Goal: Task Accomplishment & Management: Use online tool/utility

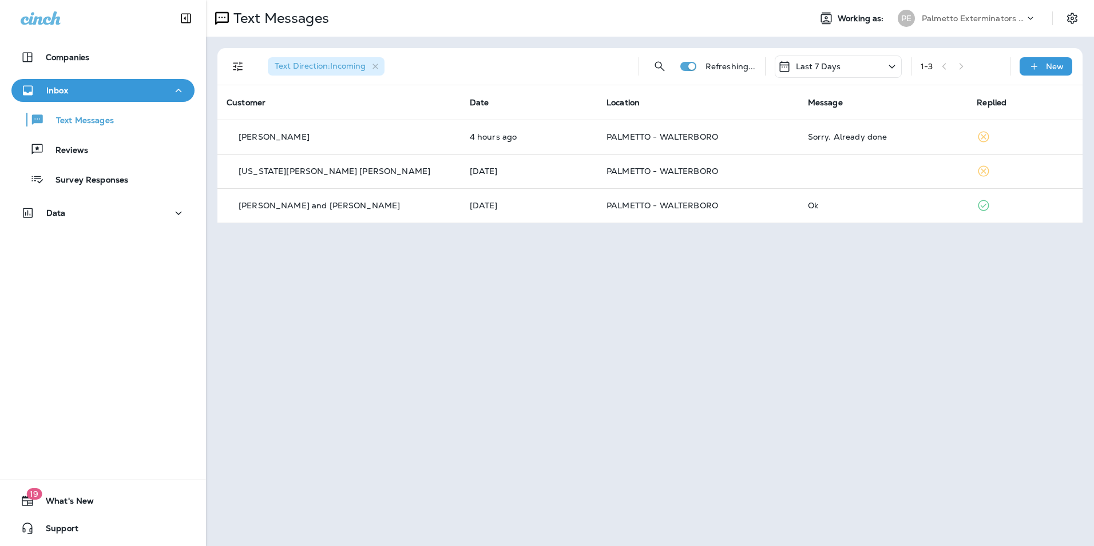
click at [126, 132] on div "Text Messages Reviews Survey Responses" at bounding box center [102, 146] width 183 height 89
click at [125, 125] on div "Text Messages" at bounding box center [103, 119] width 174 height 17
click at [124, 147] on div "Reviews" at bounding box center [103, 149] width 174 height 17
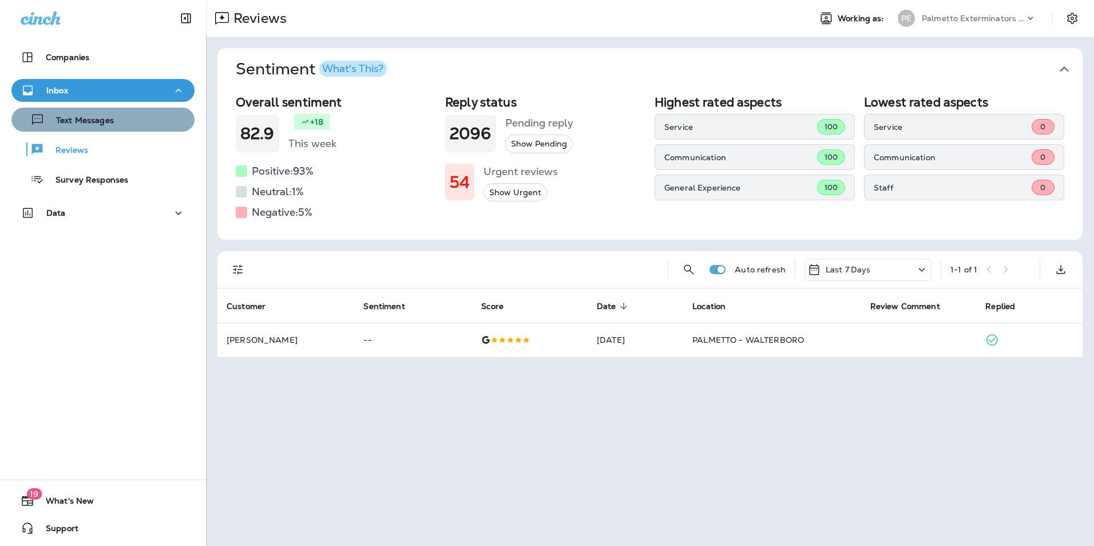
click at [122, 113] on div "Text Messages" at bounding box center [103, 119] width 174 height 17
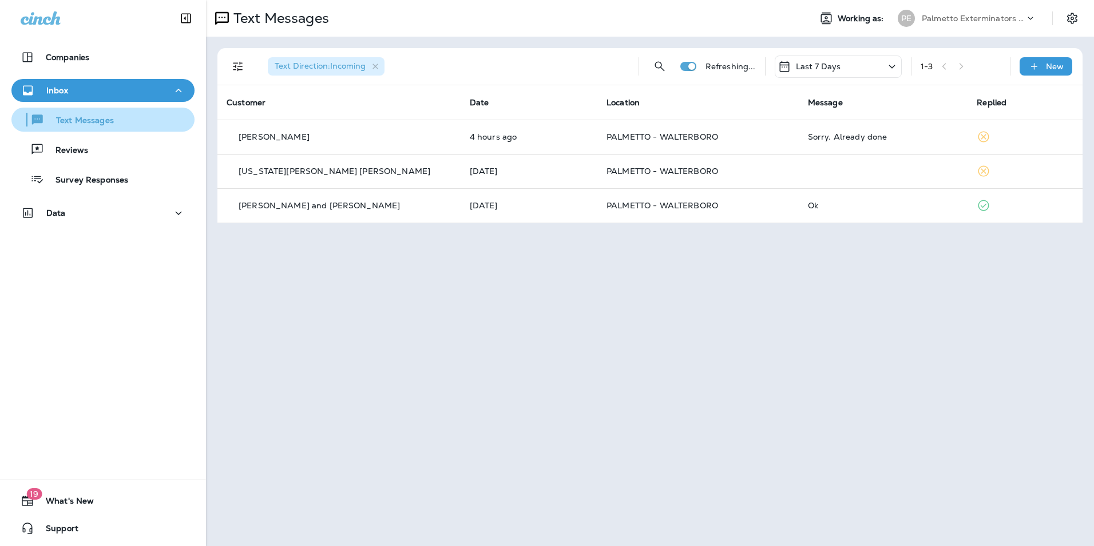
click at [175, 126] on div "Text Messages" at bounding box center [103, 119] width 174 height 17
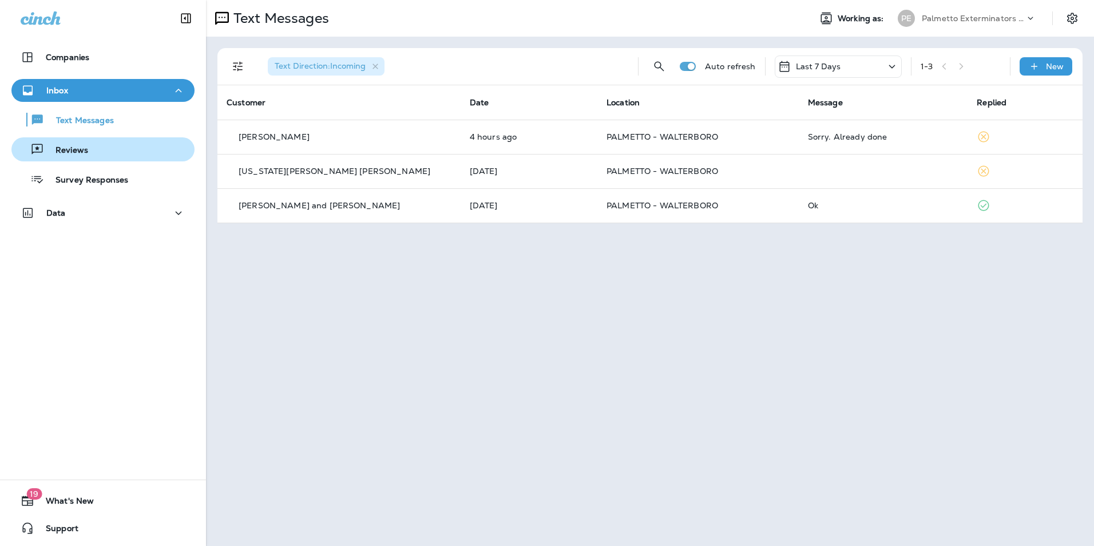
click at [166, 146] on div "Reviews" at bounding box center [103, 149] width 174 height 17
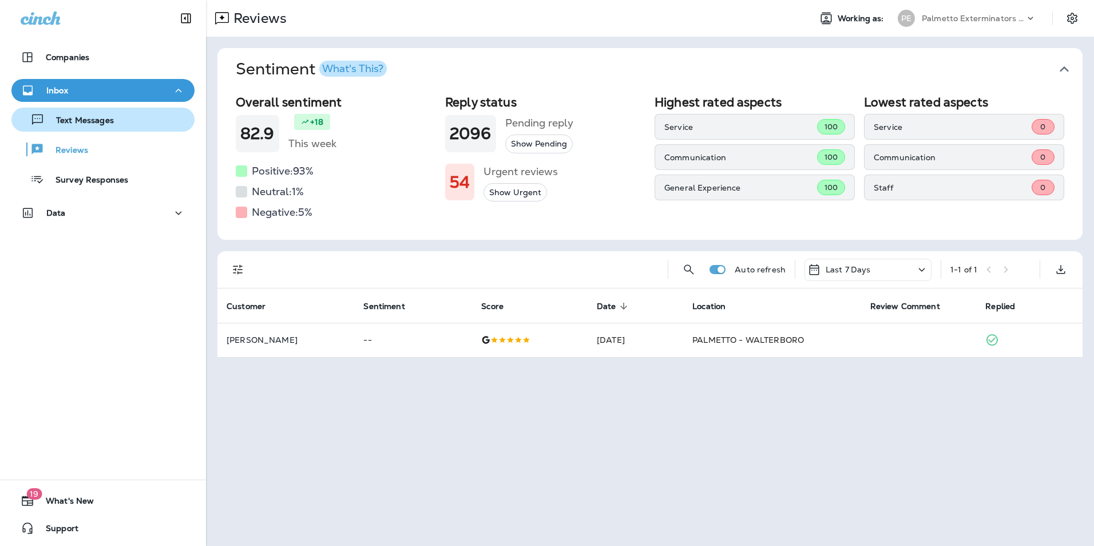
click at [161, 121] on div "Text Messages" at bounding box center [103, 119] width 174 height 17
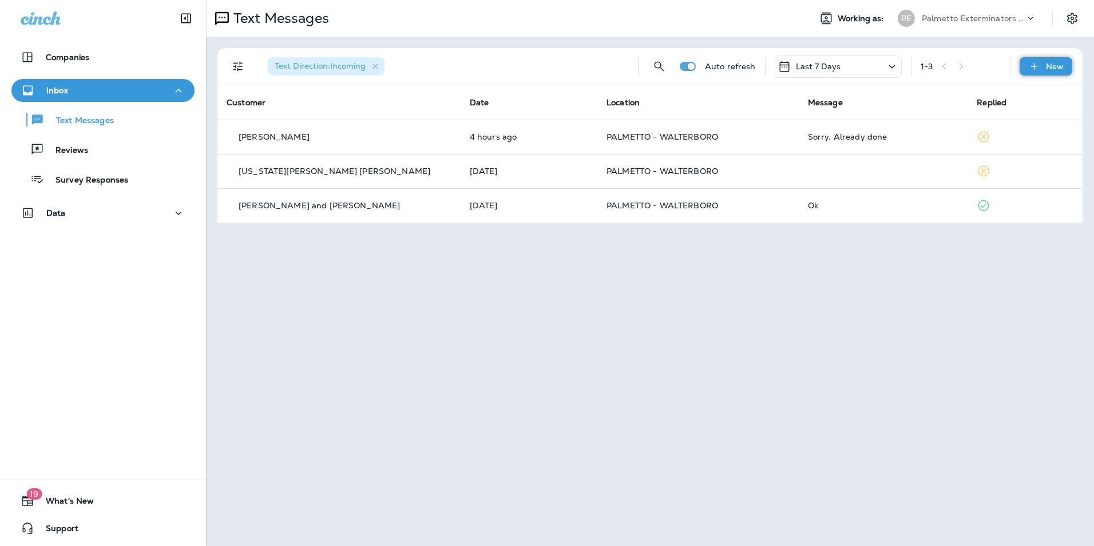
click at [1050, 71] on p "New" at bounding box center [1055, 66] width 18 height 9
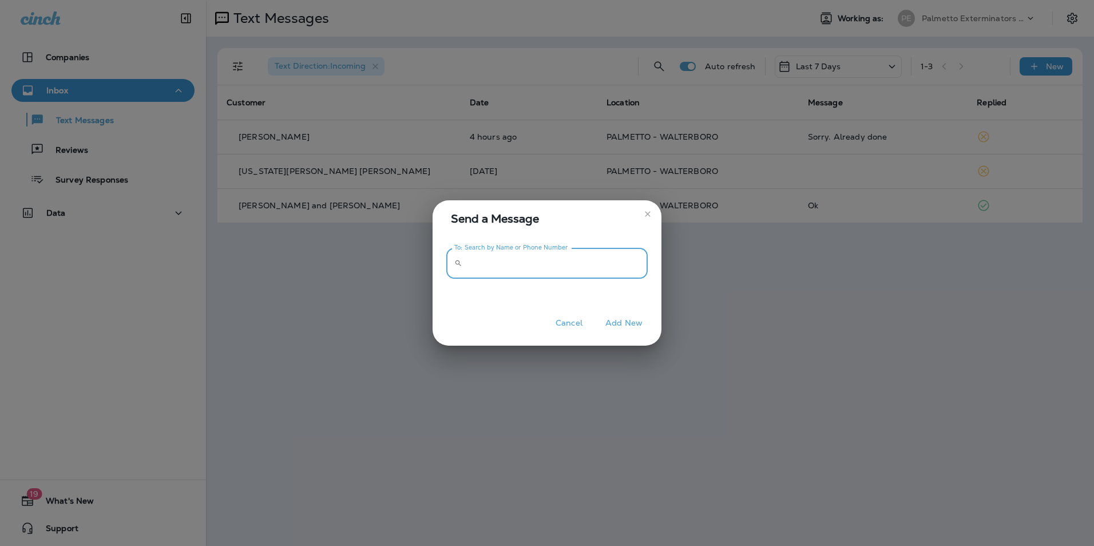
paste input "**********"
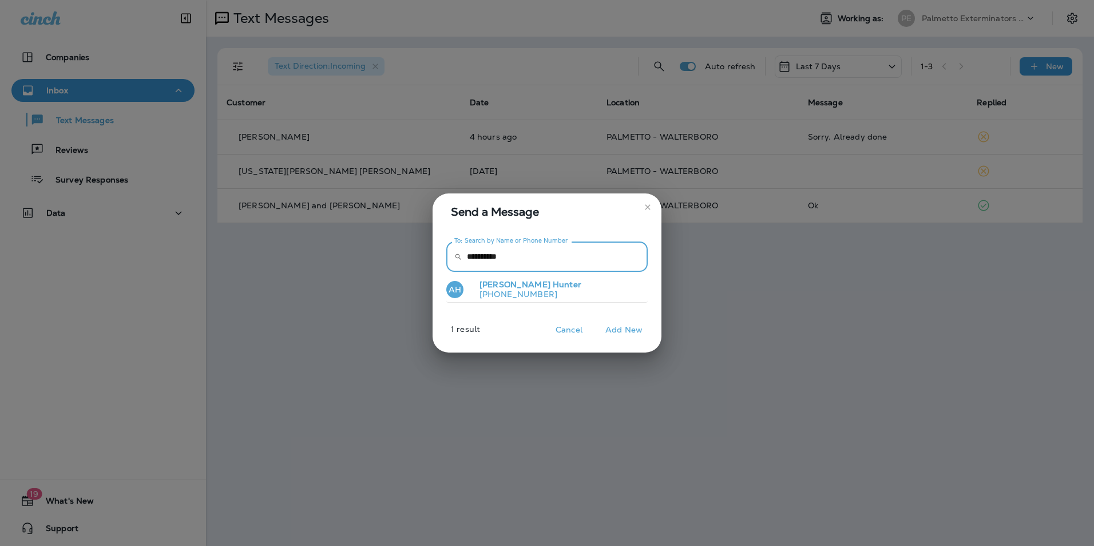
type input "**********"
click at [570, 294] on button "AH [PERSON_NAME] [PHONE_NUMBER]" at bounding box center [546, 289] width 201 height 26
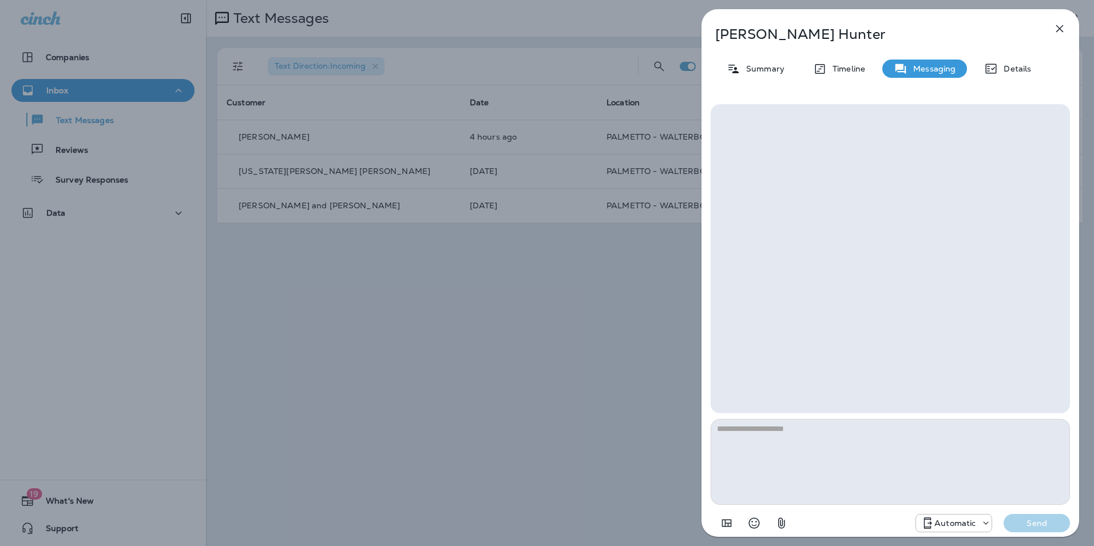
click at [950, 521] on p "Automatic" at bounding box center [954, 522] width 41 height 9
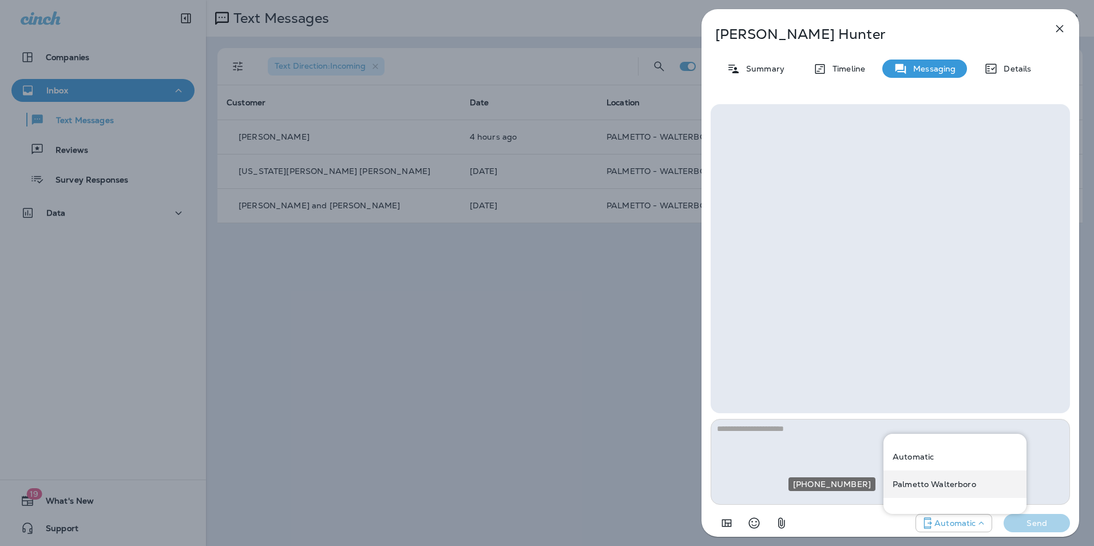
click at [952, 491] on div "Palmetto Walterboro" at bounding box center [954, 483] width 143 height 27
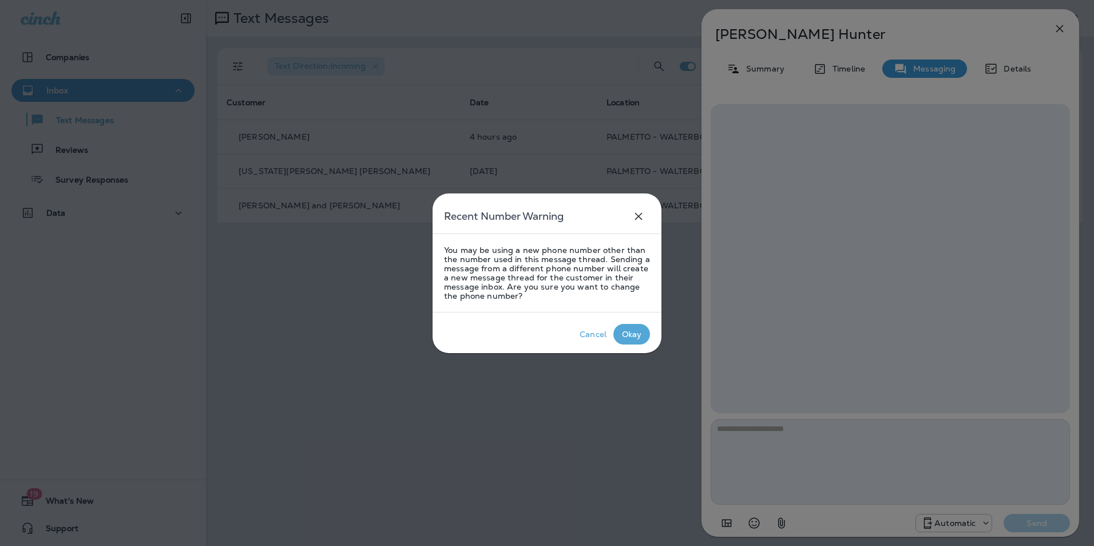
click at [640, 336] on div "Okay" at bounding box center [632, 334] width 20 height 9
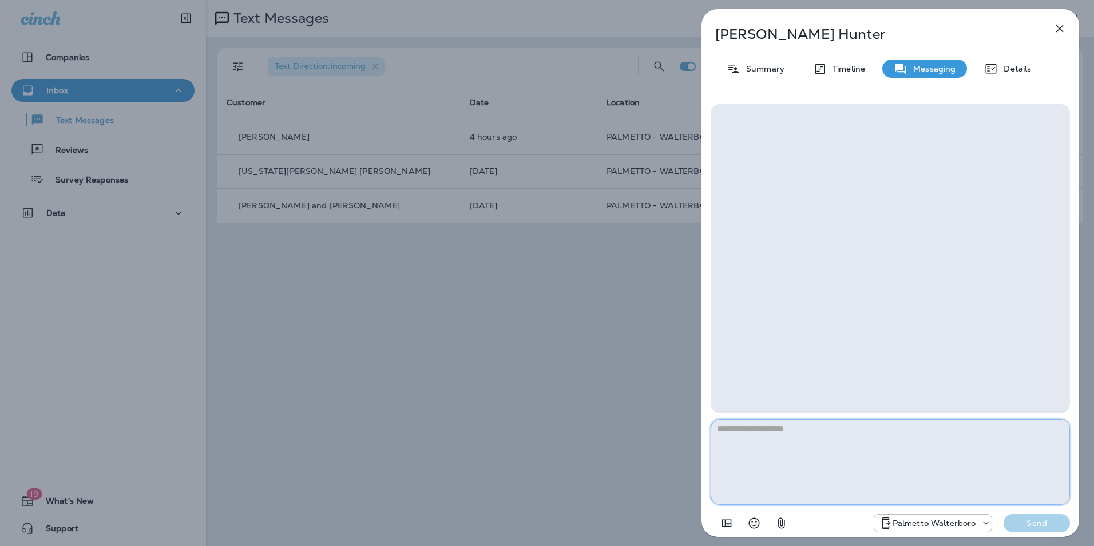
click at [770, 430] on textarea at bounding box center [890, 462] width 359 height 86
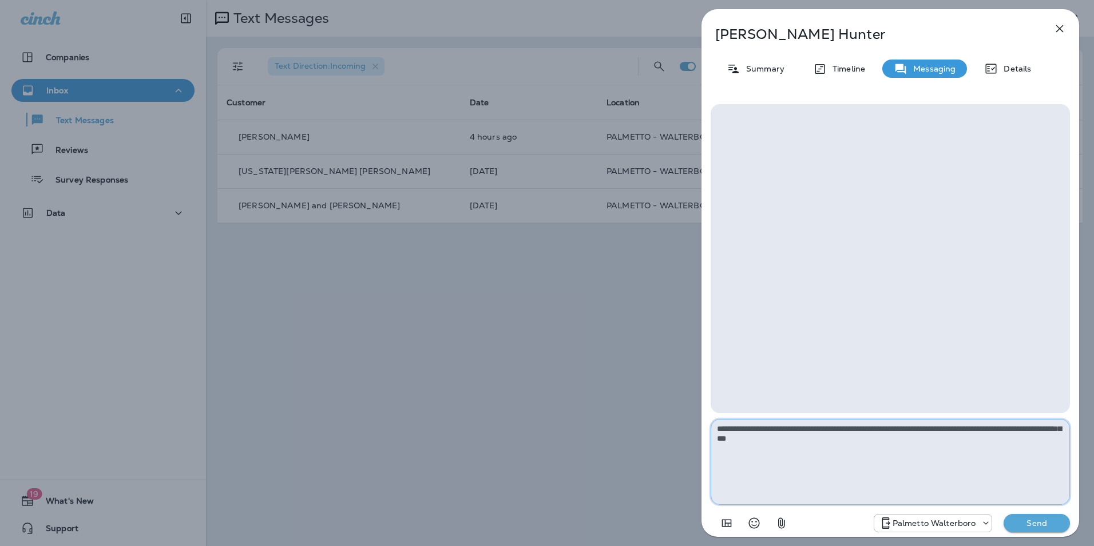
click at [878, 444] on textarea "**********" at bounding box center [890, 462] width 359 height 86
type textarea "**********"
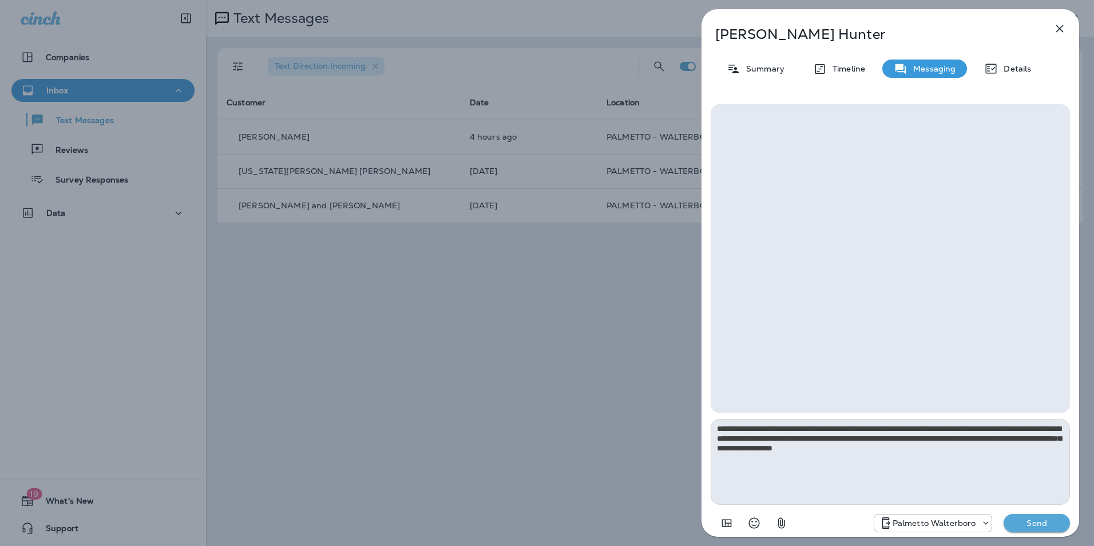
click at [1033, 519] on p "Send" at bounding box center [1037, 523] width 48 height 10
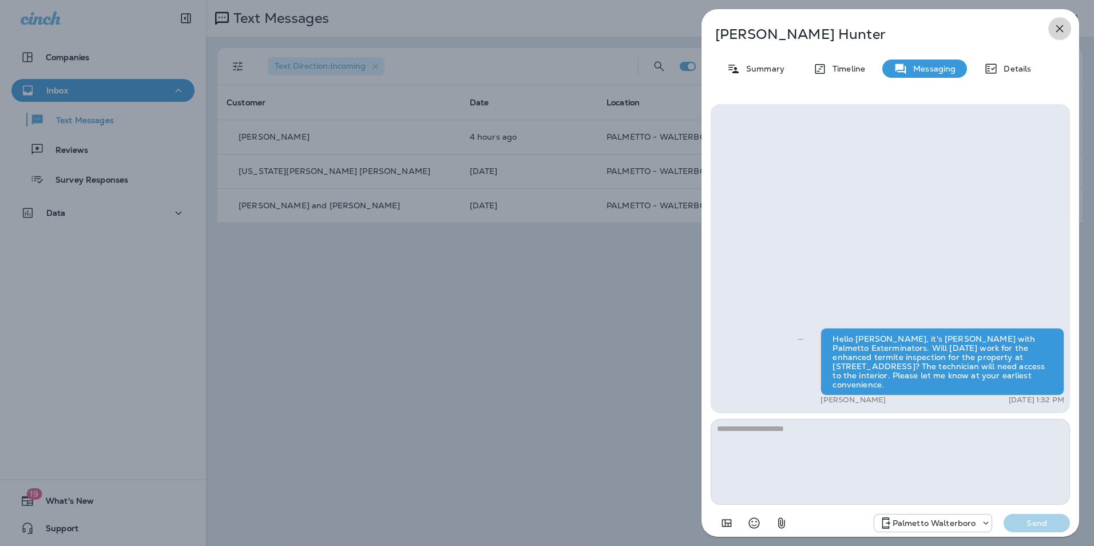
click at [1061, 31] on icon "button" at bounding box center [1060, 29] width 14 height 14
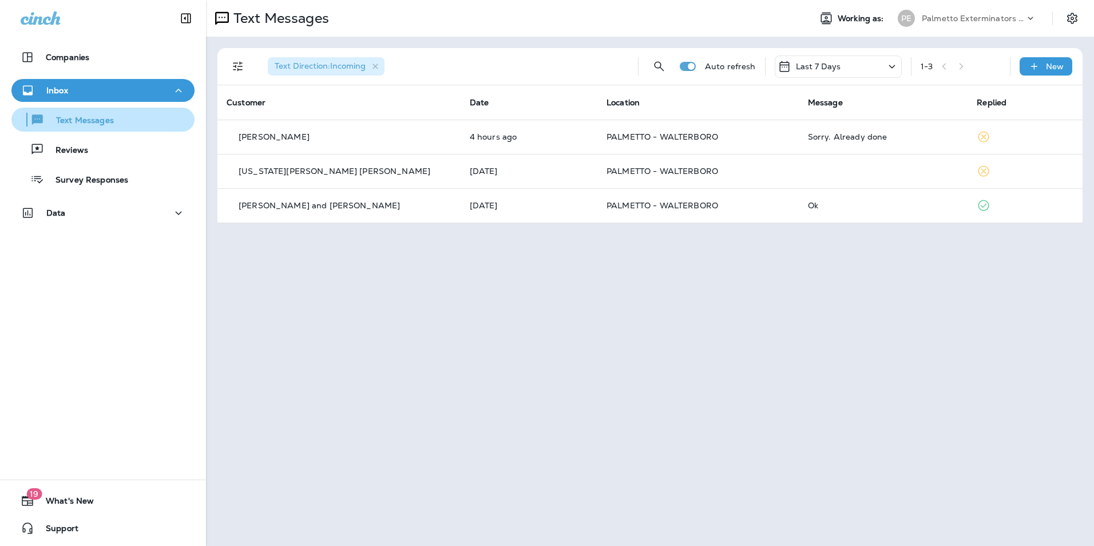
click at [113, 117] on div "Text Messages" at bounding box center [103, 119] width 174 height 17
click at [112, 130] on button "Text Messages" at bounding box center [102, 120] width 183 height 24
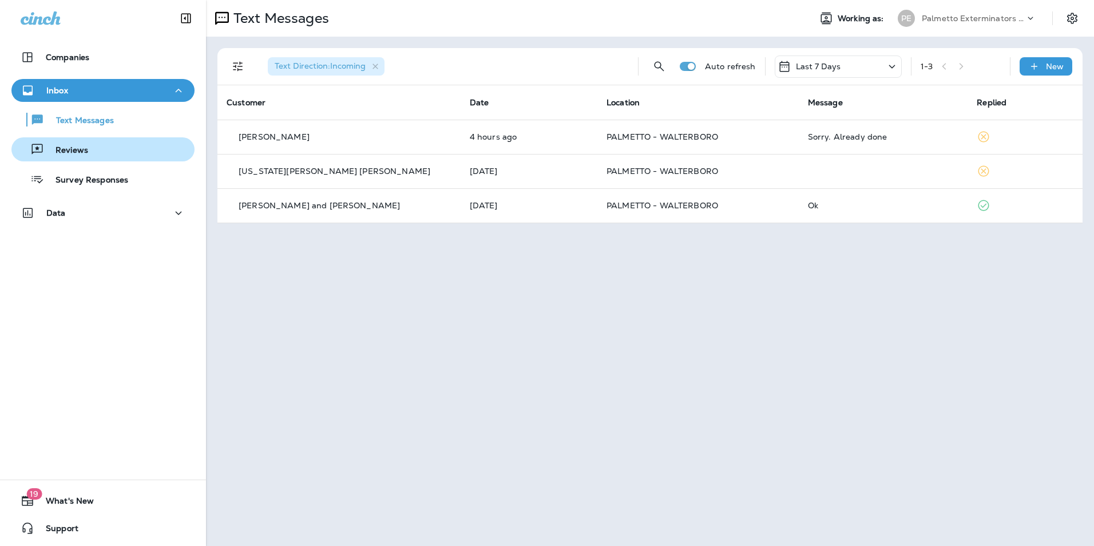
click at [104, 144] on div "Reviews" at bounding box center [103, 149] width 174 height 17
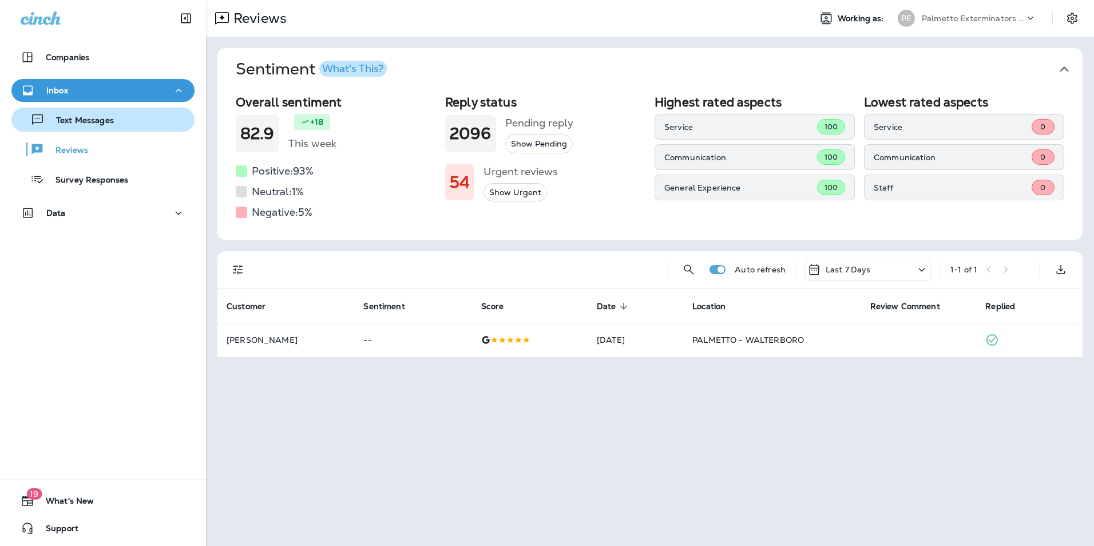
click at [106, 129] on button "Text Messages" at bounding box center [102, 120] width 183 height 24
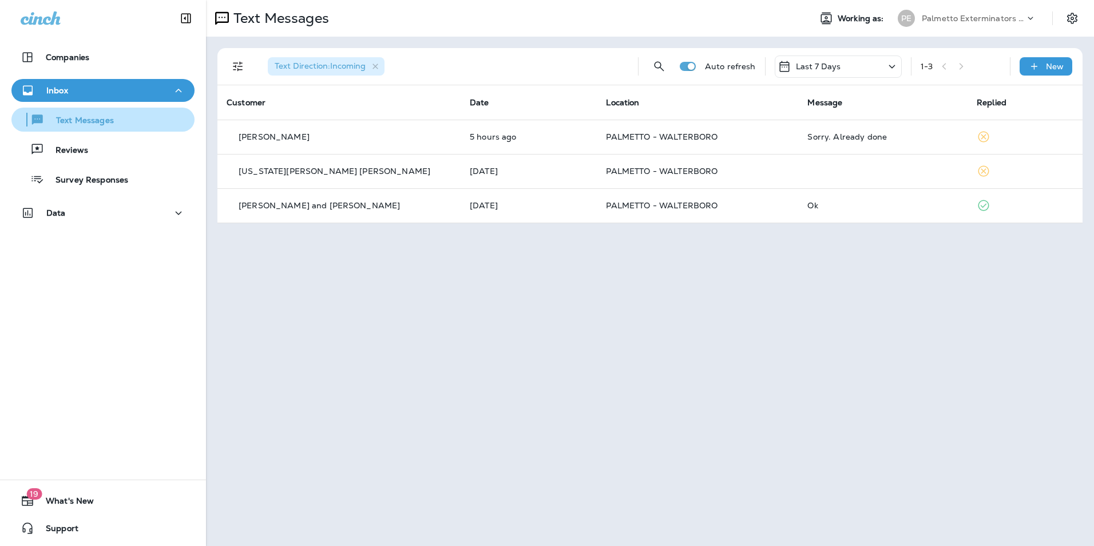
click at [158, 123] on div "Text Messages" at bounding box center [103, 119] width 174 height 17
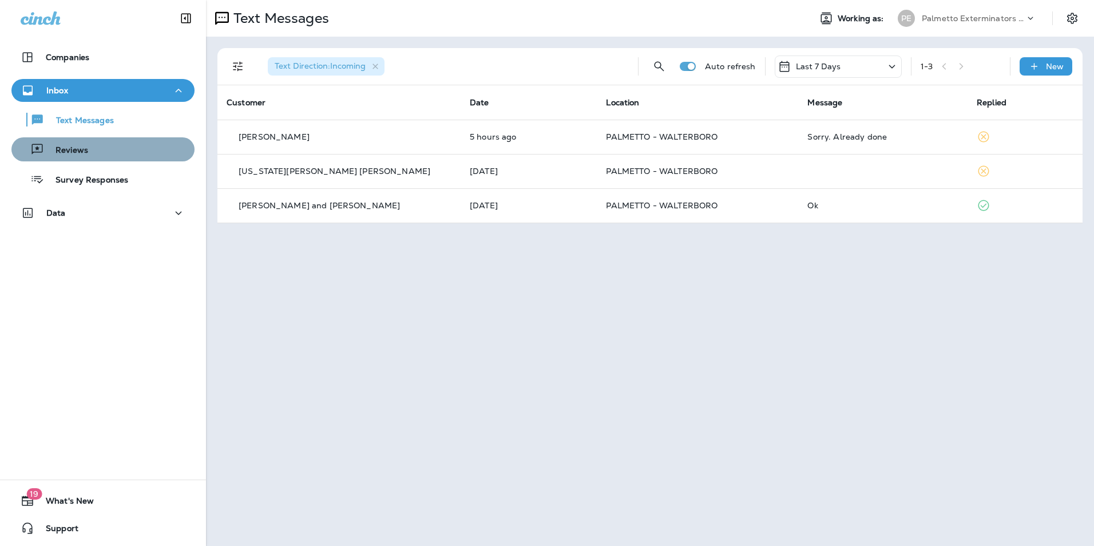
click at [146, 149] on div "Reviews" at bounding box center [103, 149] width 174 height 17
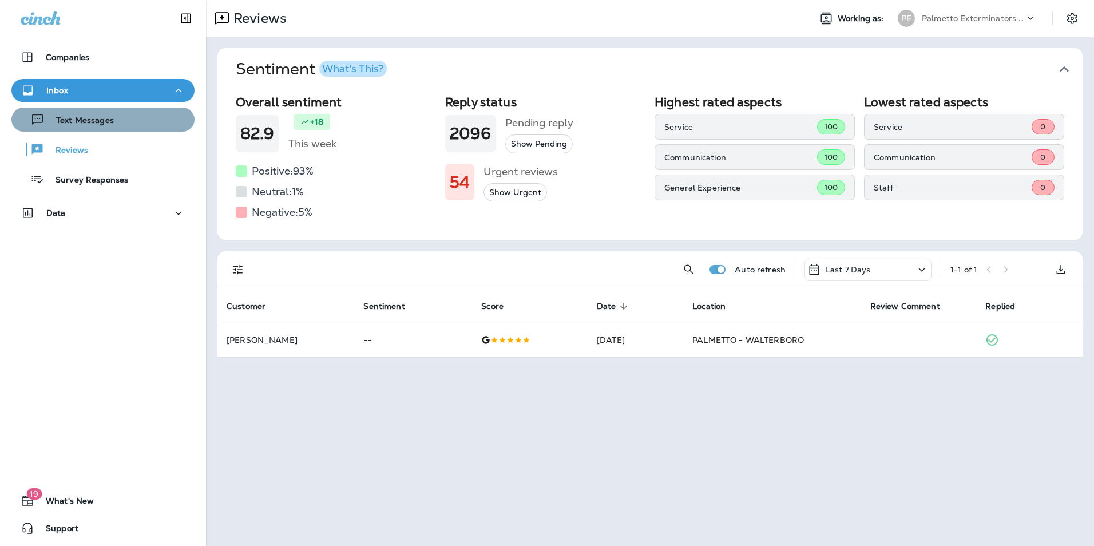
click at [138, 125] on div "Text Messages" at bounding box center [103, 119] width 174 height 17
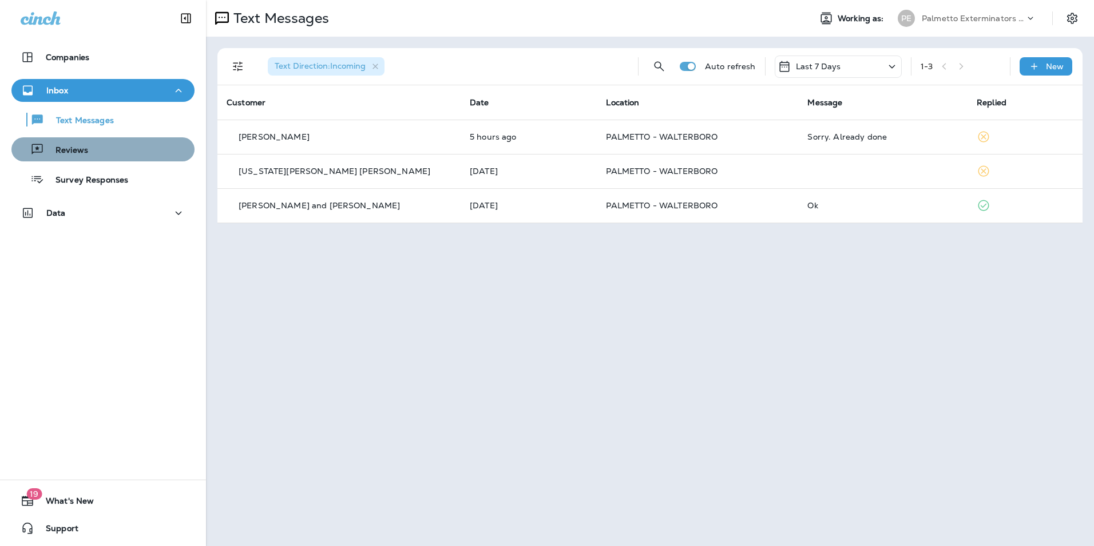
click at [138, 141] on div "Reviews" at bounding box center [103, 149] width 174 height 17
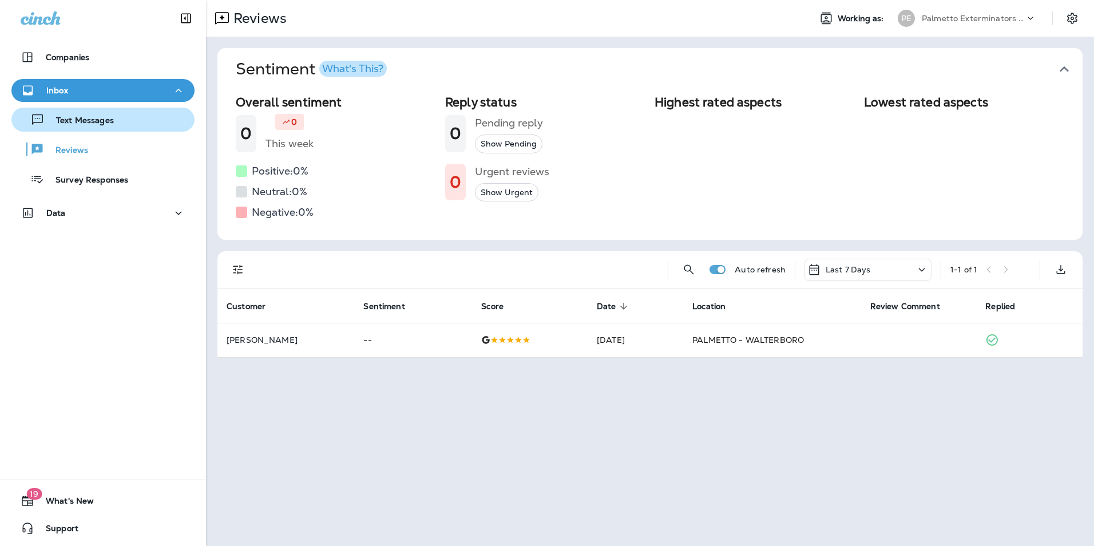
click at [138, 125] on div "Text Messages" at bounding box center [103, 119] width 174 height 17
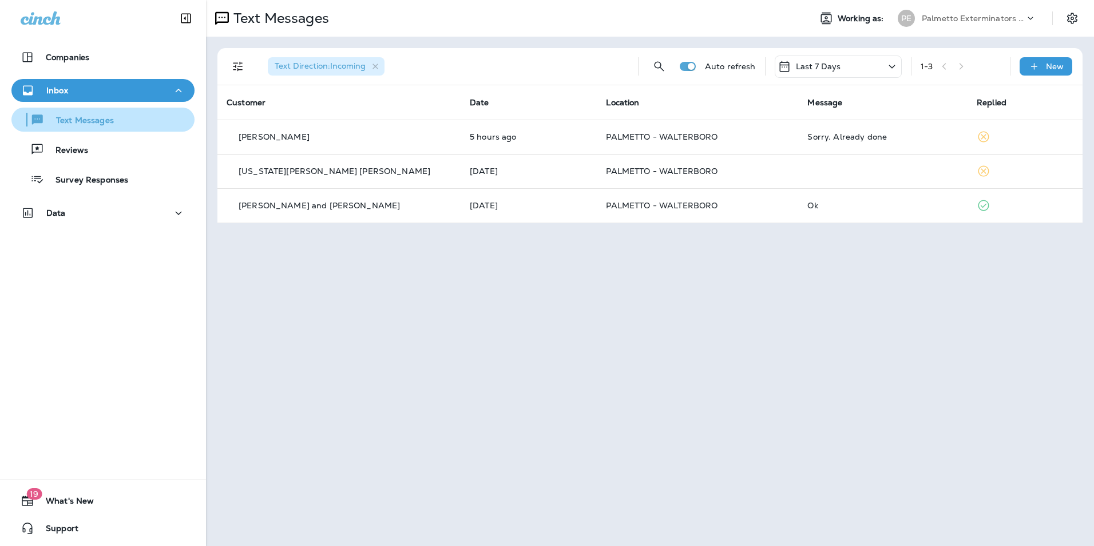
click at [161, 121] on div "Text Messages" at bounding box center [103, 119] width 174 height 17
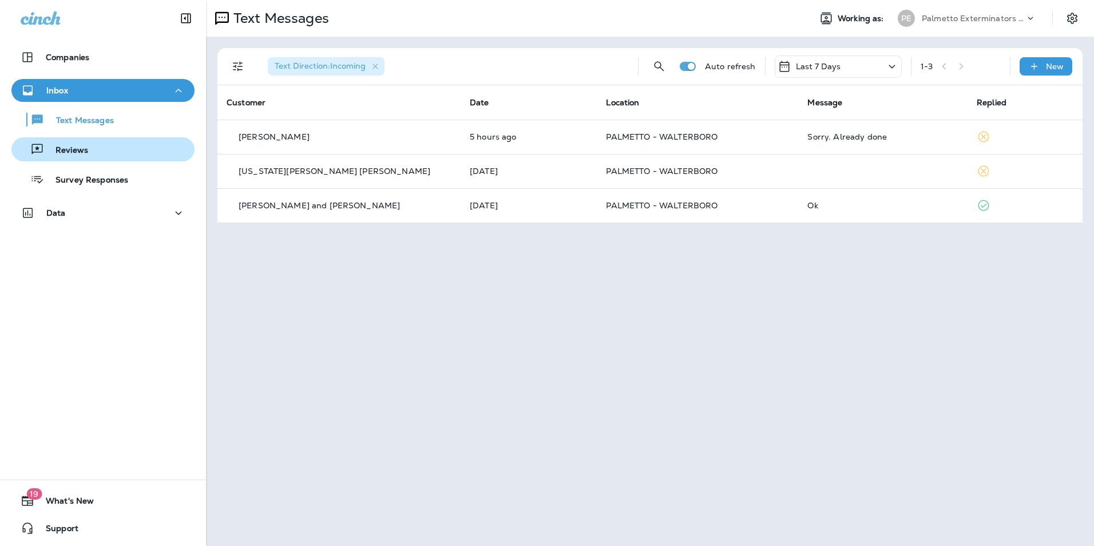
click at [117, 153] on div "Reviews" at bounding box center [103, 149] width 174 height 17
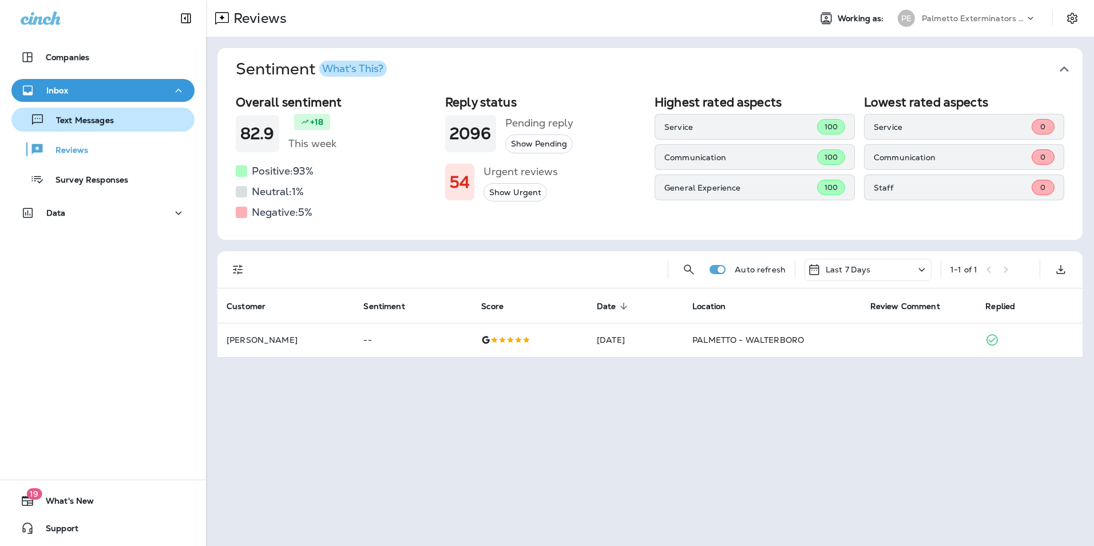
click at [128, 124] on div "Text Messages" at bounding box center [103, 119] width 174 height 17
